Goal: Task Accomplishment & Management: Manage account settings

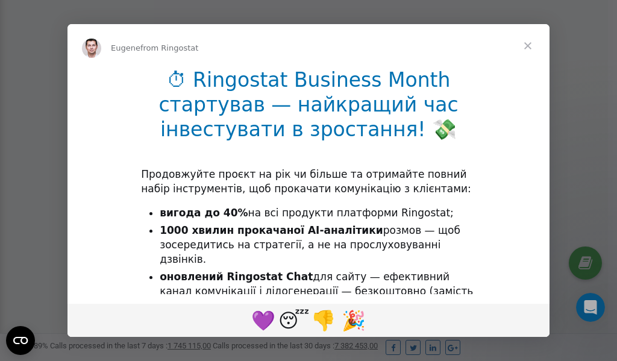
click at [530, 49] on span "Close" at bounding box center [527, 45] width 43 height 43
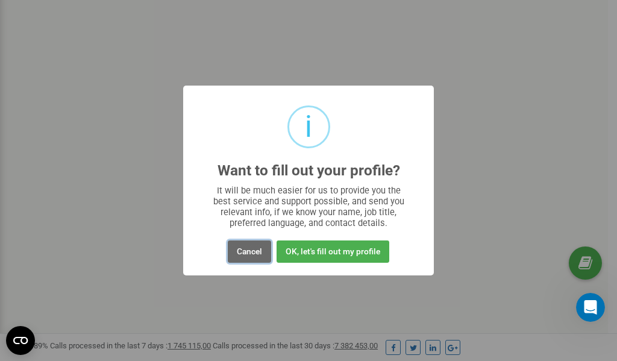
click at [240, 250] on button "Cancel" at bounding box center [249, 251] width 43 height 22
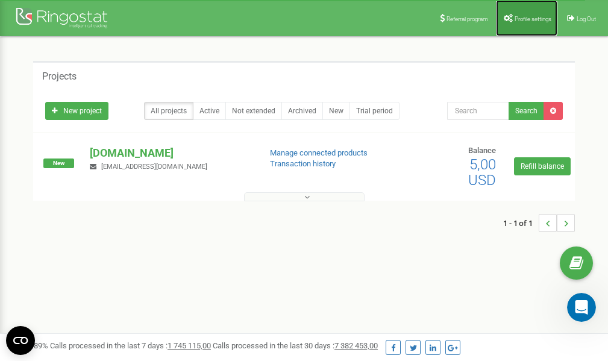
click at [520, 20] on span "Profile settings" at bounding box center [532, 19] width 37 height 7
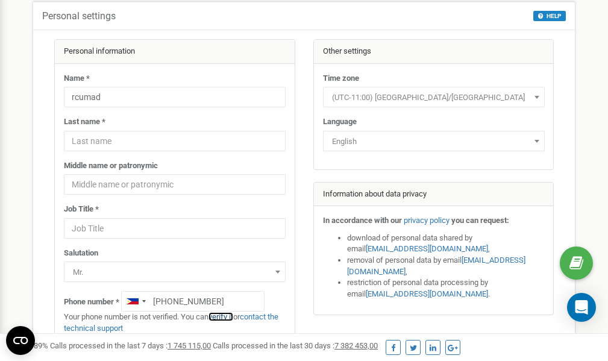
click at [222, 316] on link "verify it" at bounding box center [220, 316] width 25 height 9
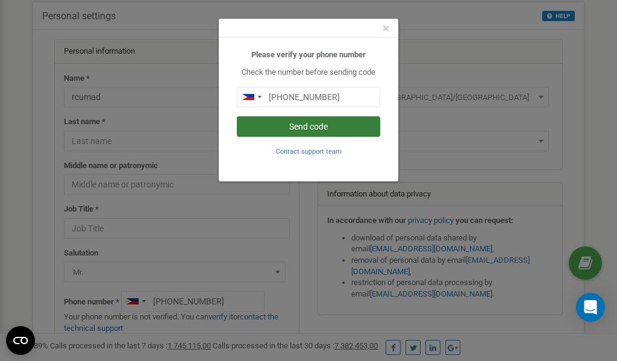
click at [303, 125] on button "Send code" at bounding box center [308, 126] width 143 height 20
